Goal: Register for event/course

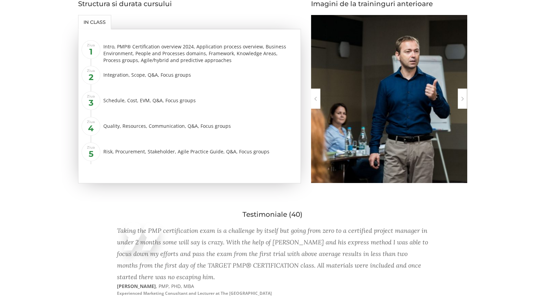
scroll to position [934, 0]
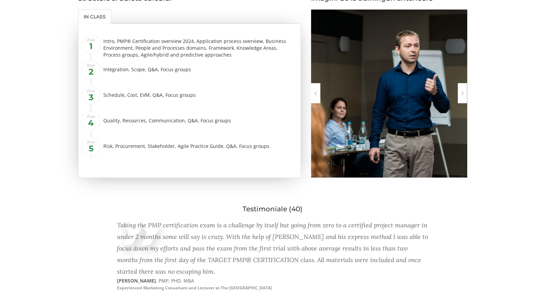
click at [165, 217] on div "Taking the PMP certification exam is a challenge by itself but going from zero …" at bounding box center [272, 260] width 311 height 89
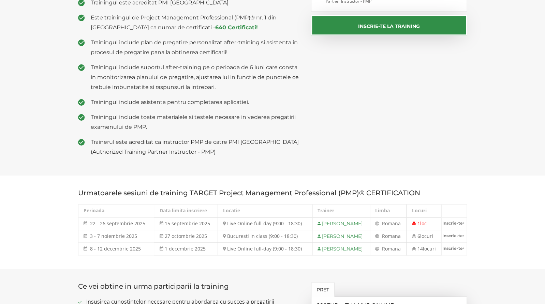
scroll to position [202, 0]
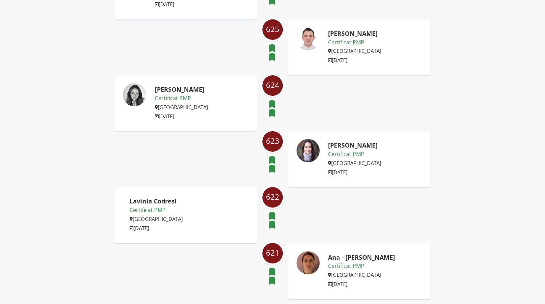
scroll to position [924, 0]
drag, startPoint x: 393, startPoint y: 260, endPoint x: 328, endPoint y: 260, distance: 65.5
click at [328, 260] on div "Ana - [PERSON_NAME] Certificat PMP [GEOGRAPHIC_DATA] [DATE]" at bounding box center [359, 272] width 142 height 56
copy h2 "Ana - [PERSON_NAME]"
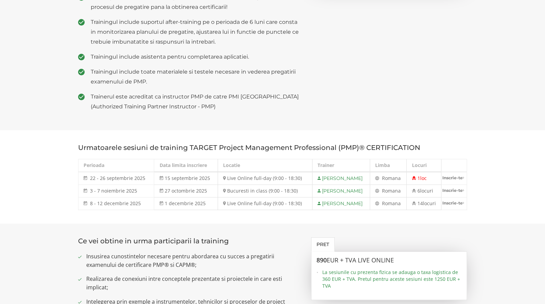
scroll to position [247, 0]
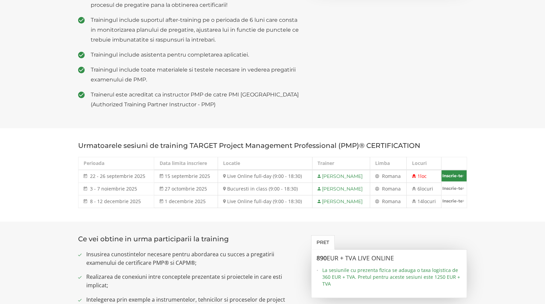
click at [452, 178] on link "Inscrie-te" at bounding box center [454, 175] width 25 height 11
select select "Live Online full-day (9:00 - 18:30) - 22 septembrie - 26 septembrie 2025"
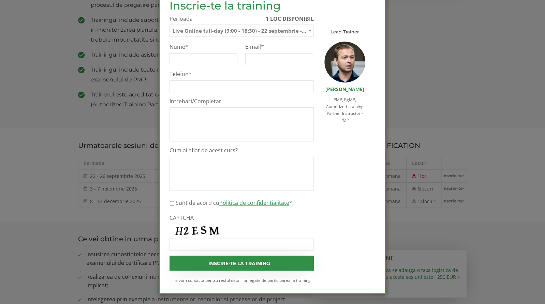
scroll to position [0, 0]
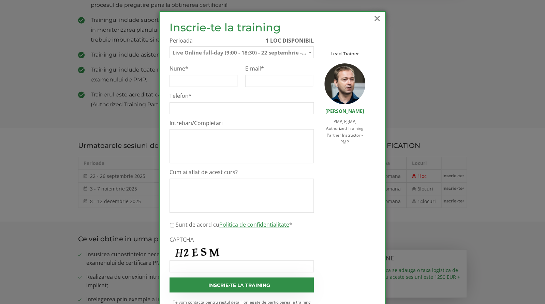
click at [380, 17] on span "×" at bounding box center [377, 18] width 9 height 19
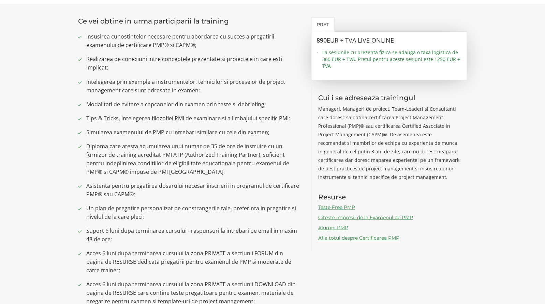
scroll to position [469, 0]
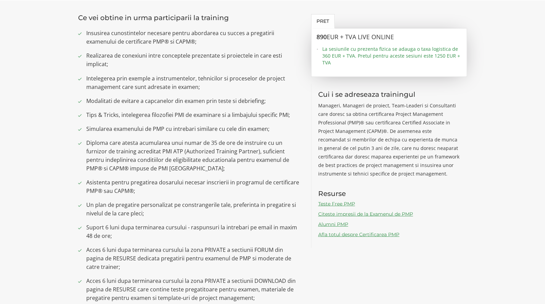
click at [346, 203] on link "Teste Free PMP" at bounding box center [336, 204] width 37 height 6
